Goal: Information Seeking & Learning: Check status

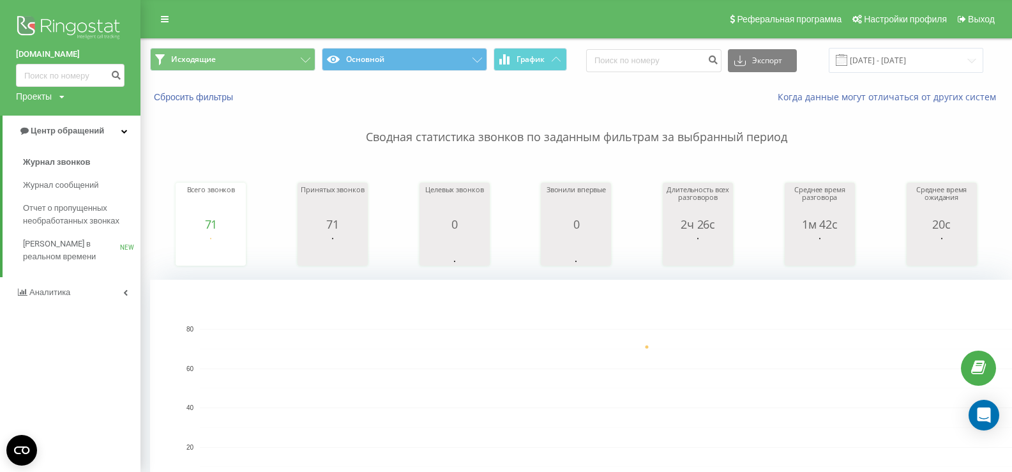
click at [577, 27] on div "Реферальная программа Настройки профиля Выход" at bounding box center [506, 19] width 1012 height 38
click at [892, 63] on input "[DATE] - [DATE]" at bounding box center [906, 60] width 155 height 25
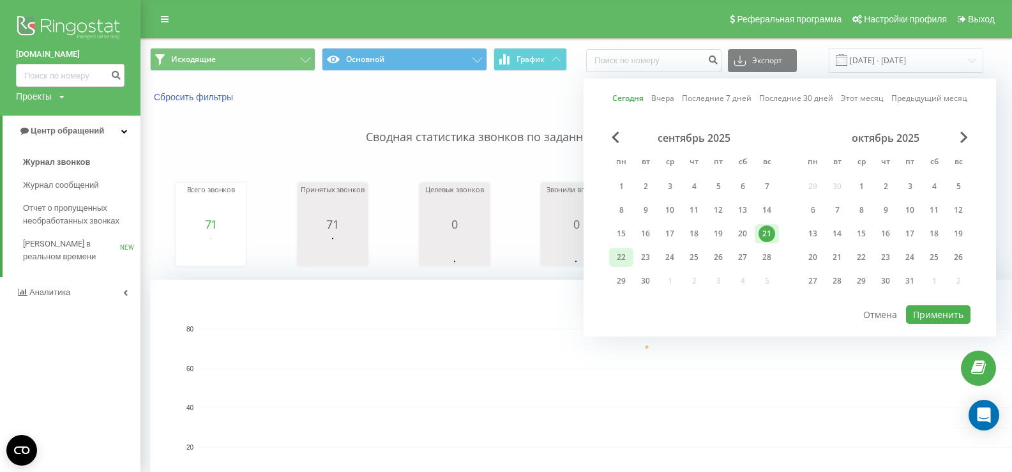
click at [620, 255] on div "22" at bounding box center [621, 257] width 17 height 17
click at [957, 309] on button "Применить" at bounding box center [938, 314] width 65 height 19
type input "[DATE] - [DATE]"
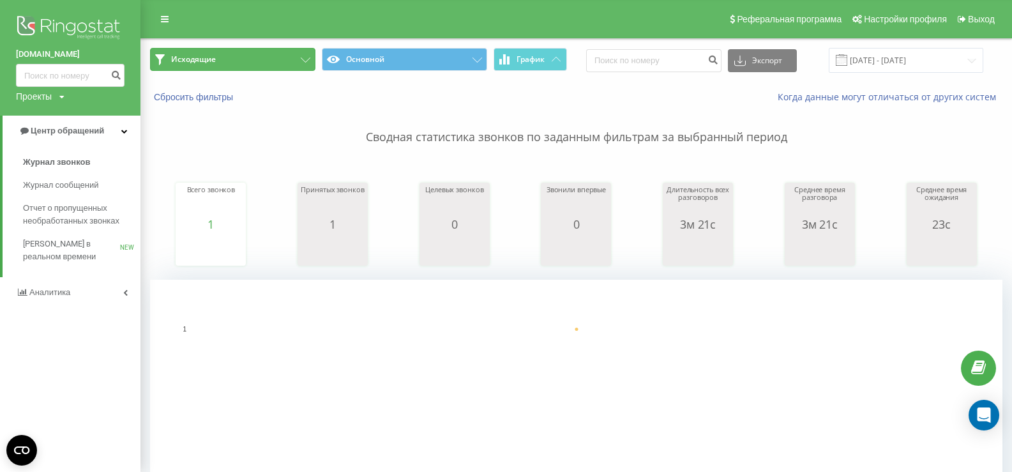
click at [240, 55] on button "Исходящие" at bounding box center [232, 59] width 165 height 23
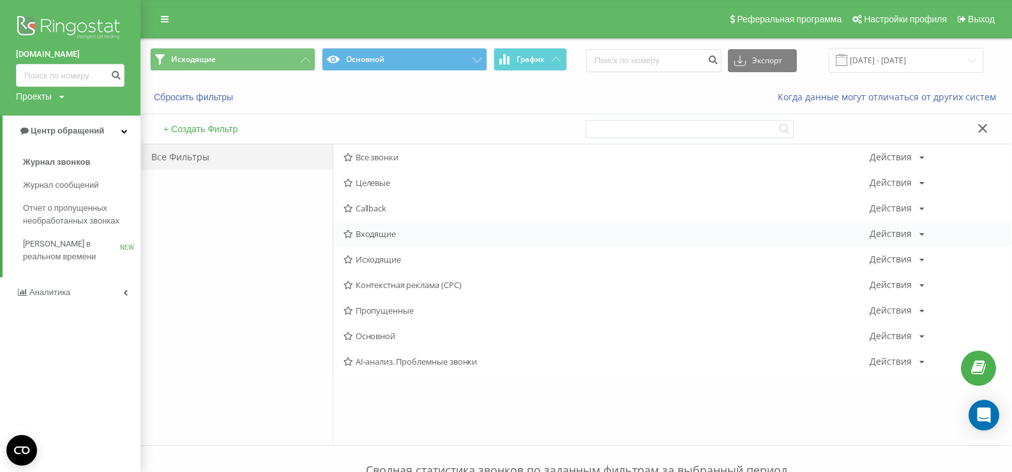
click at [377, 233] on span "Входящие" at bounding box center [607, 233] width 526 height 9
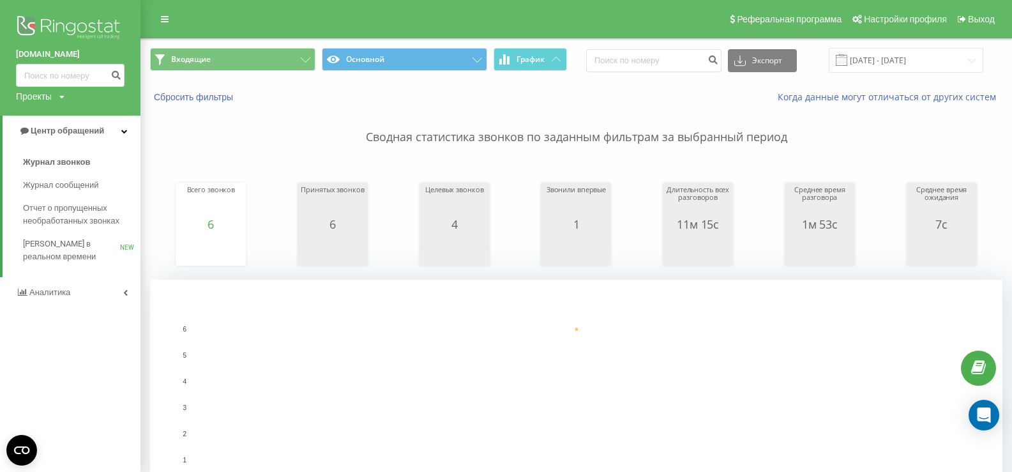
click at [276, 144] on p "Сводная статистика звонков по заданным фильтрам за выбранный период" at bounding box center [576, 124] width 853 height 42
click at [70, 137] on span "Центр обращений" at bounding box center [62, 131] width 86 height 13
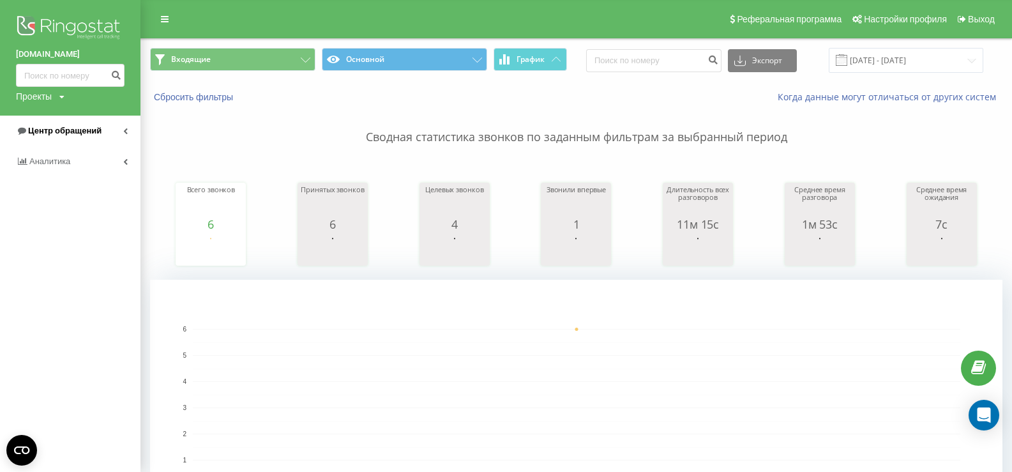
click at [72, 132] on span "Центр обращений" at bounding box center [64, 131] width 73 height 10
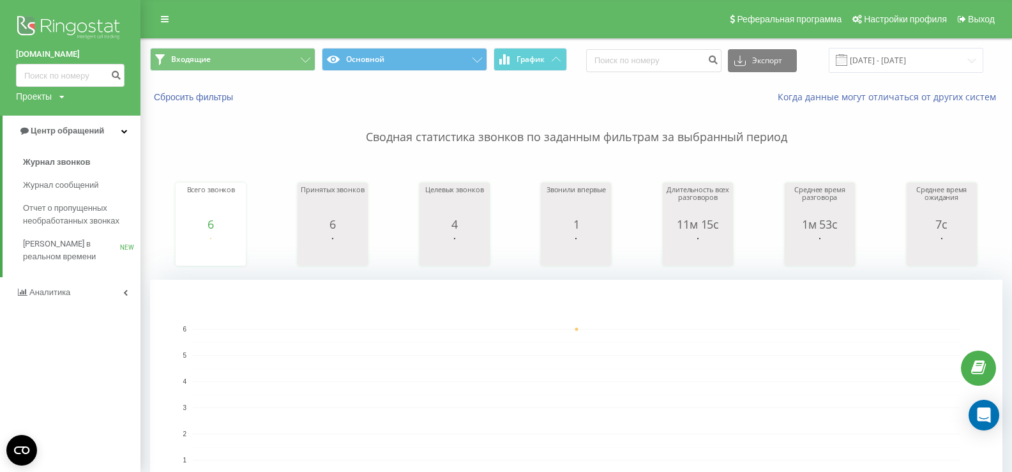
click at [220, 132] on p "Сводная статистика звонков по заданным фильтрам за выбранный период" at bounding box center [576, 124] width 853 height 42
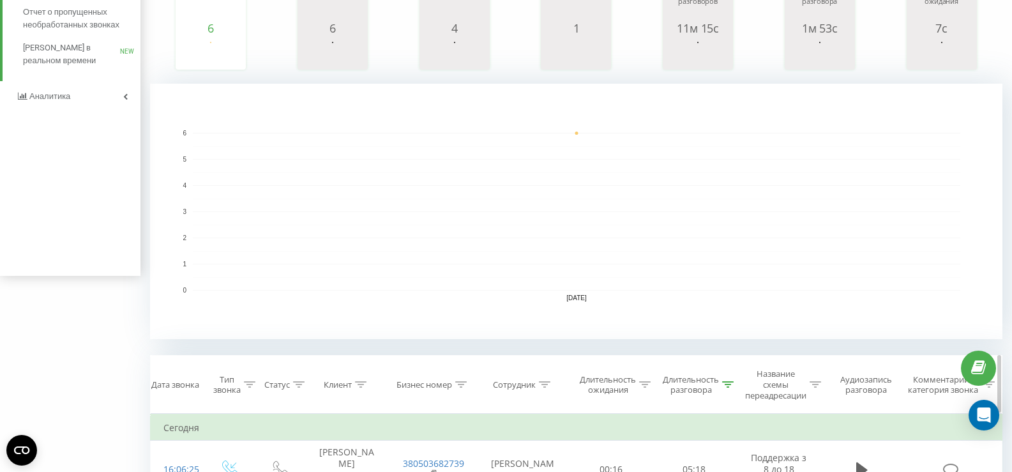
scroll to position [255, 0]
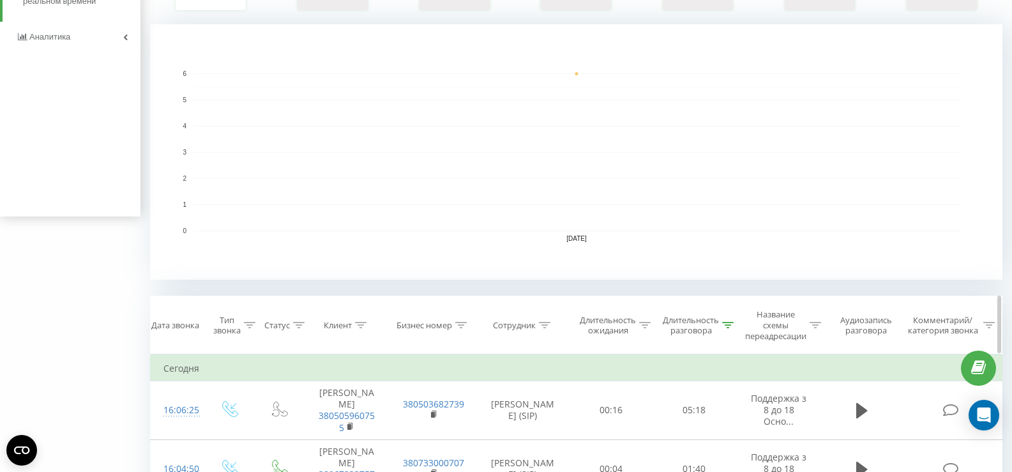
click at [731, 323] on icon at bounding box center [727, 325] width 11 height 6
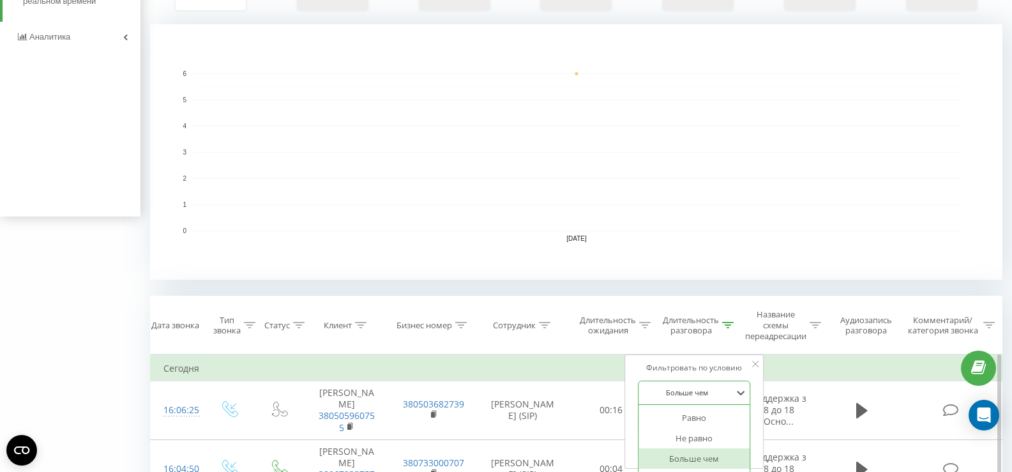
click at [699, 392] on div "6 results available. Use Up and Down to choose options, press Enter to select t…" at bounding box center [694, 393] width 112 height 24
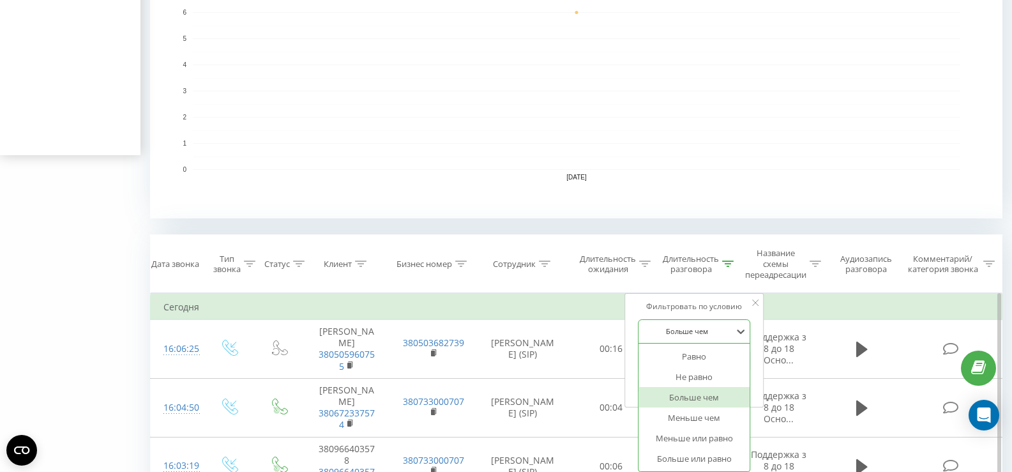
click at [697, 395] on div "Больше чем" at bounding box center [694, 397] width 111 height 20
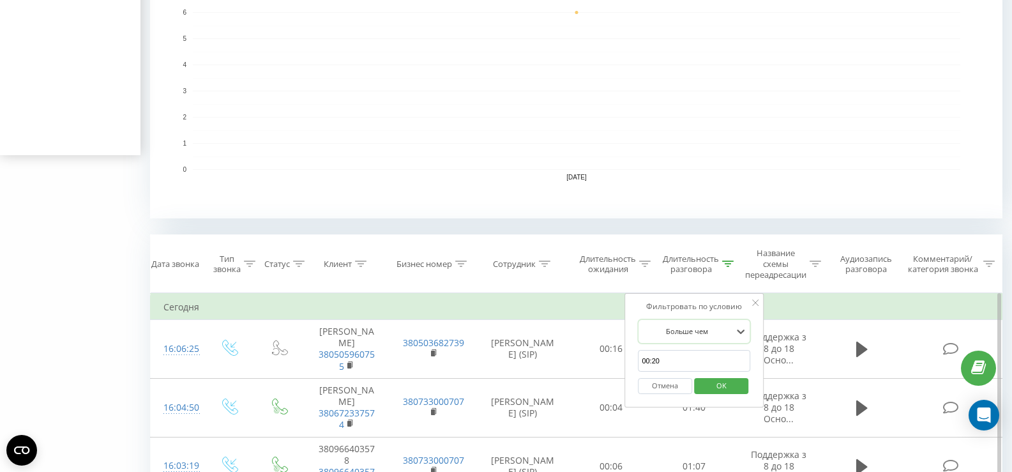
click at [678, 367] on input "00:20" at bounding box center [694, 361] width 112 height 22
click at [725, 384] on span "OK" at bounding box center [722, 386] width 36 height 20
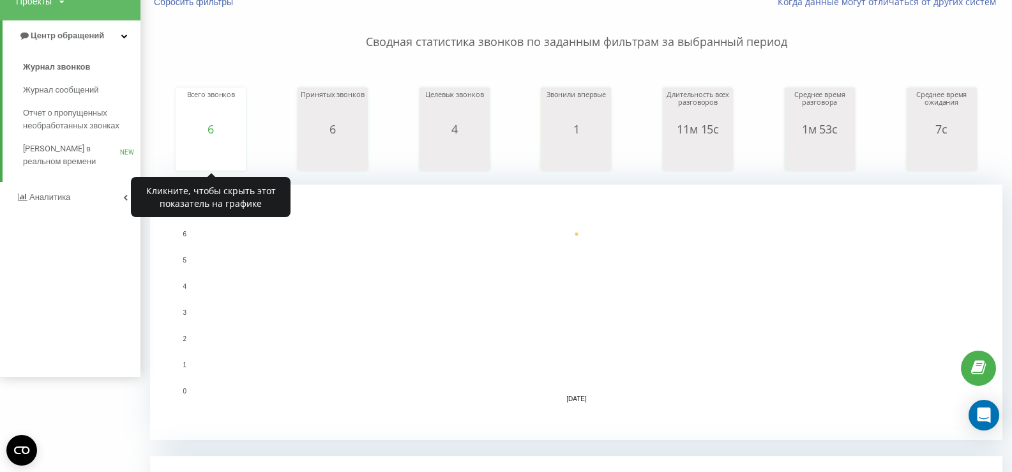
scroll to position [0, 0]
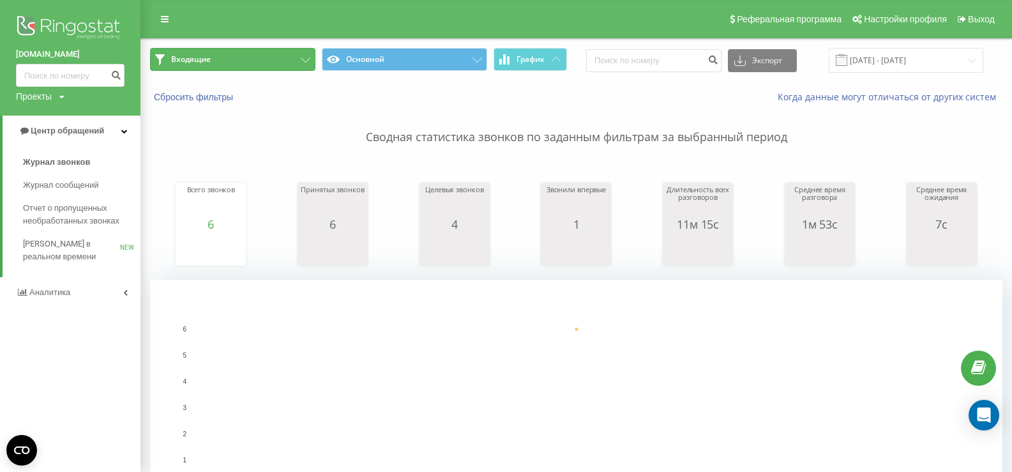
click at [229, 61] on button "Входящие" at bounding box center [232, 59] width 165 height 23
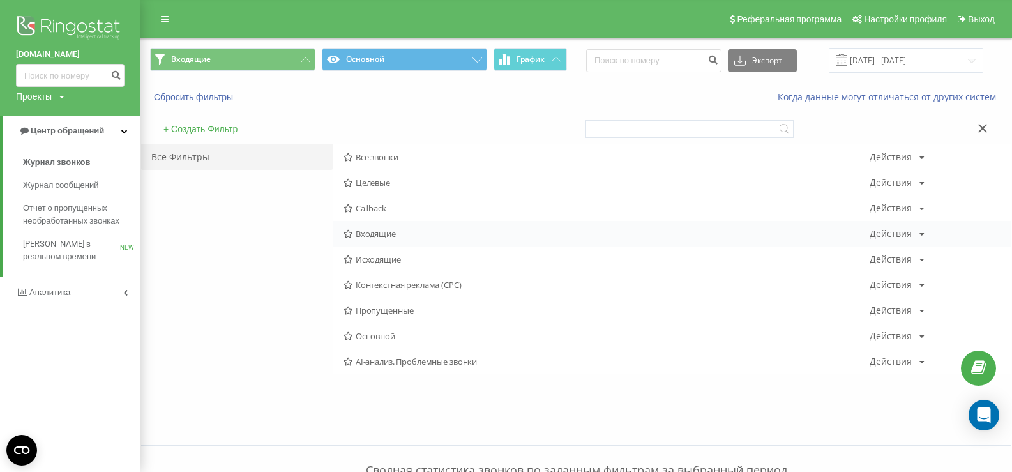
click at [381, 238] on span "Входящие" at bounding box center [607, 233] width 526 height 9
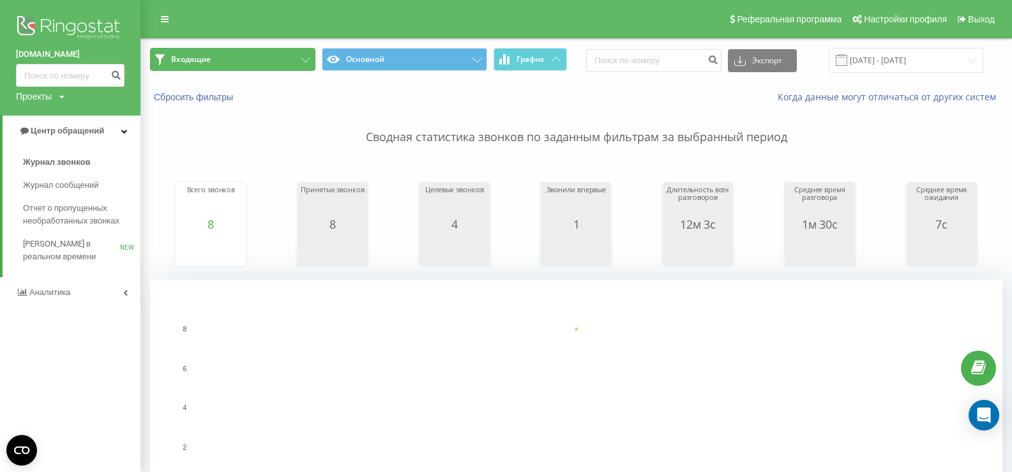
click at [247, 65] on button "Входящие" at bounding box center [232, 59] width 165 height 23
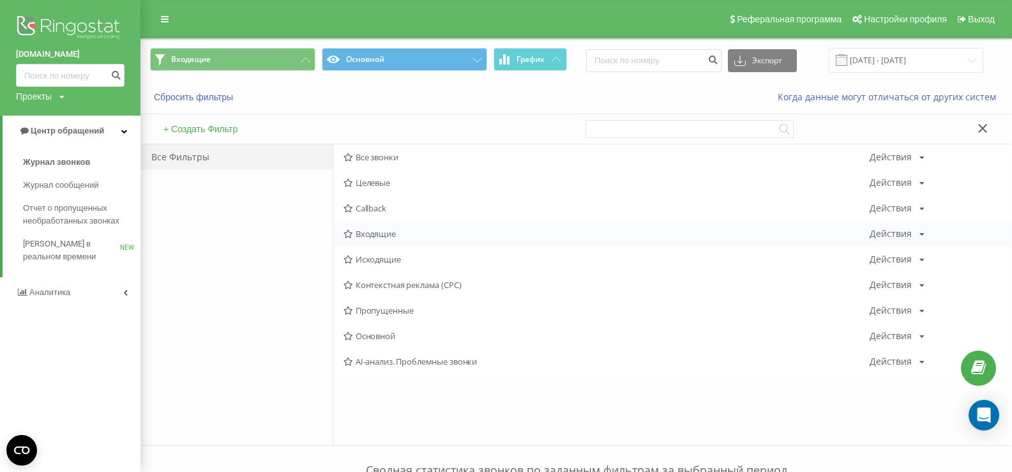
click at [377, 231] on span "Входящие" at bounding box center [607, 233] width 526 height 9
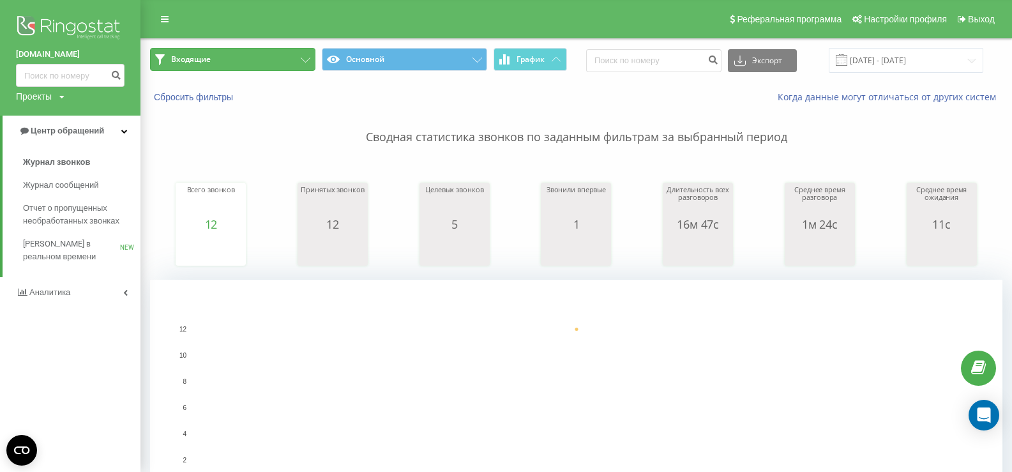
click at [267, 61] on button "Входящие" at bounding box center [232, 59] width 165 height 23
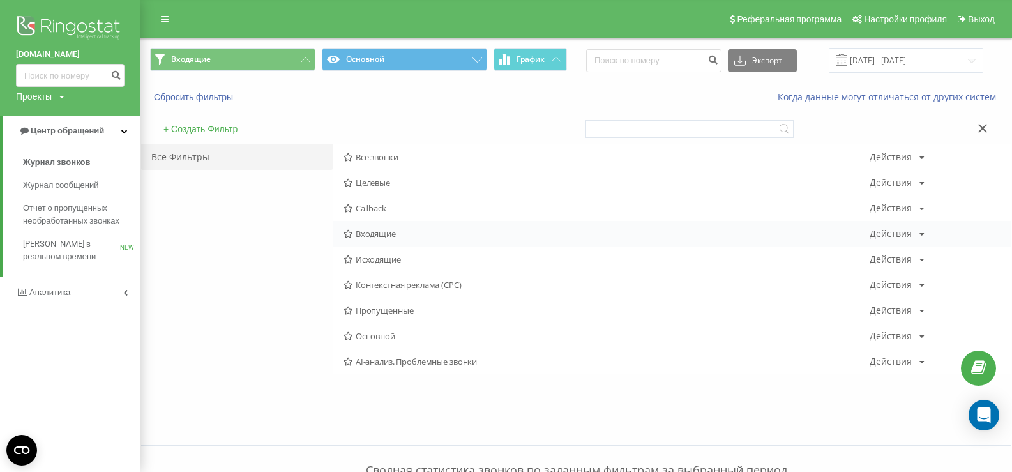
click at [375, 231] on span "Входящие" at bounding box center [607, 233] width 526 height 9
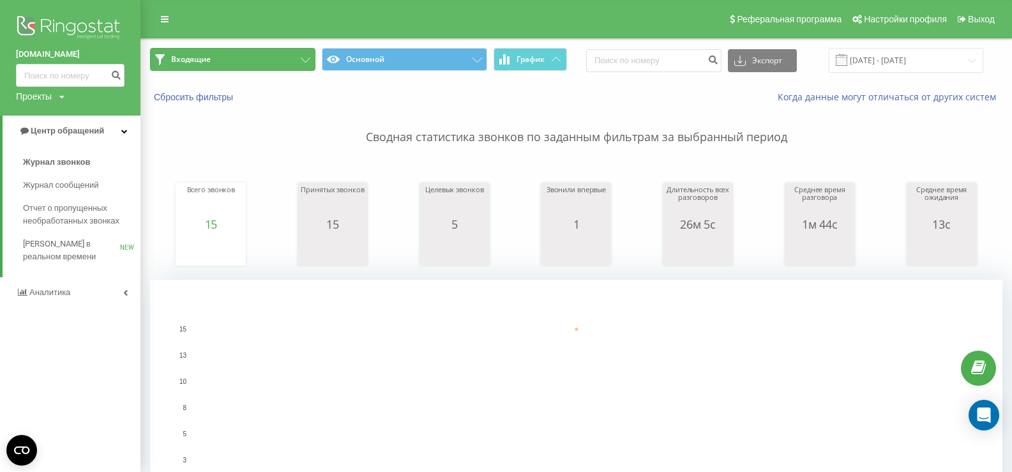
click at [240, 59] on button "Входящие" at bounding box center [232, 59] width 165 height 23
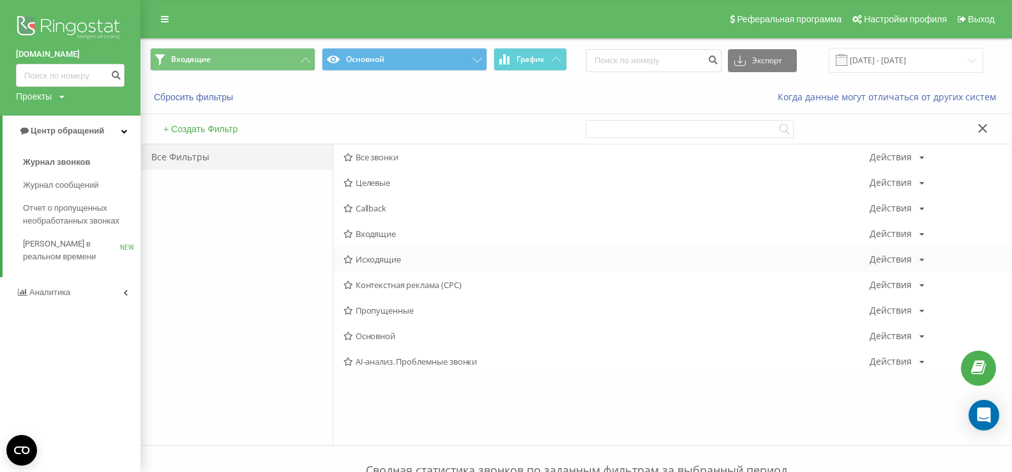
click at [369, 262] on span "Исходящие" at bounding box center [607, 259] width 526 height 9
